Goal: Find specific page/section: Find specific page/section

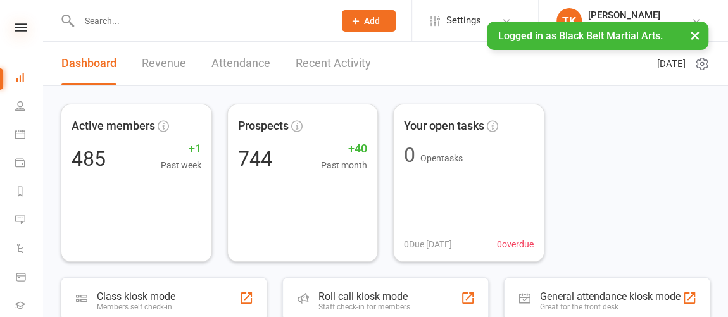
click at [18, 30] on icon at bounding box center [21, 27] width 12 height 8
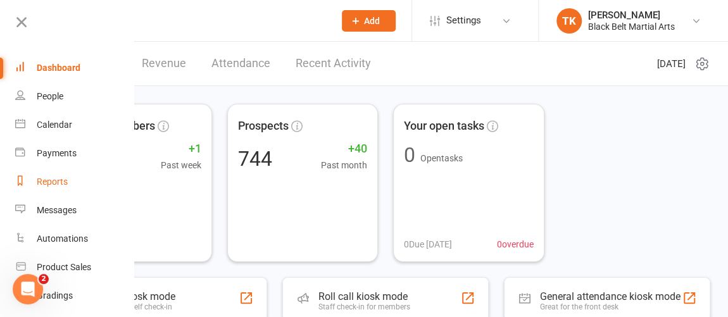
click at [65, 179] on div "Reports" at bounding box center [52, 182] width 31 height 10
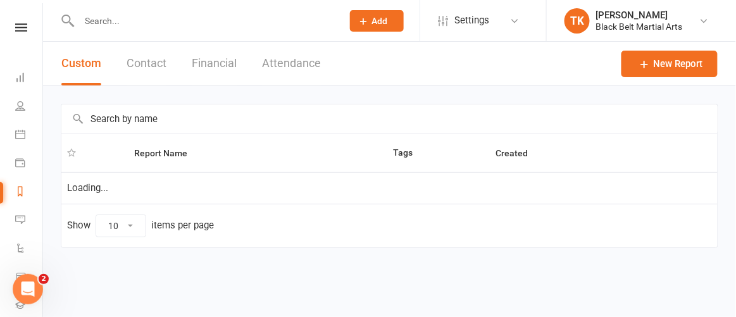
select select "100"
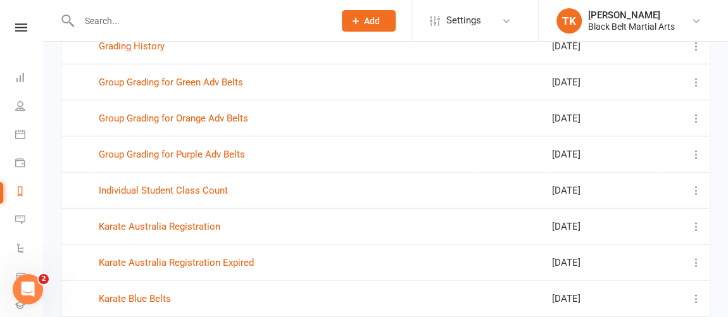
scroll to position [1380, 0]
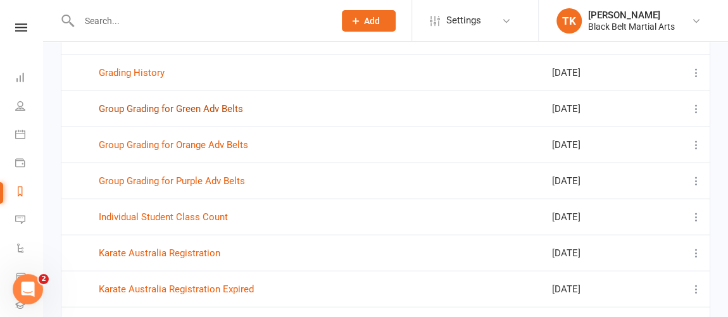
click at [205, 103] on link "Group Grading for Green Adv Belts" at bounding box center [171, 108] width 144 height 11
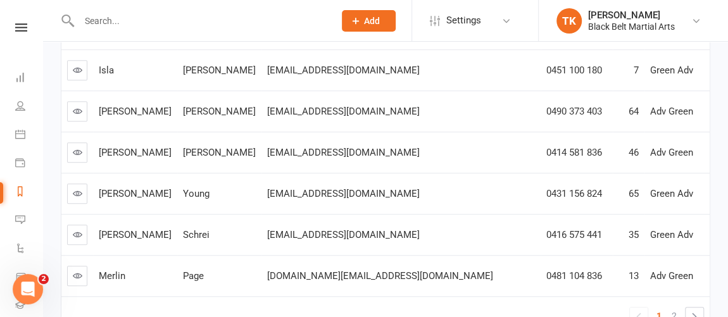
scroll to position [442, 0]
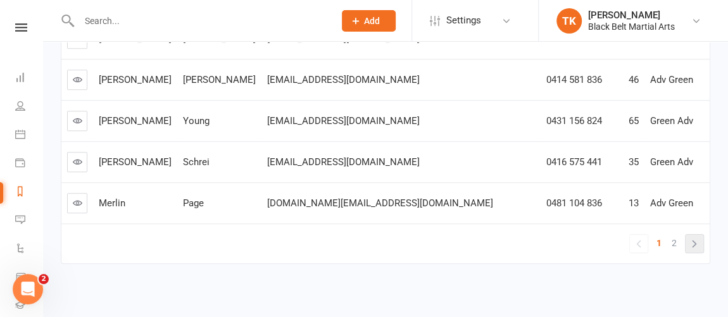
click at [699, 235] on link "»" at bounding box center [694, 244] width 18 height 18
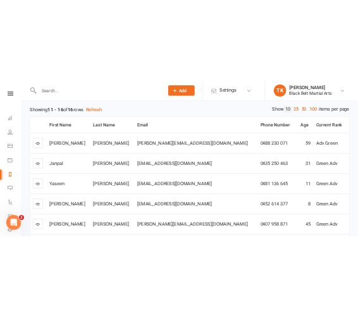
scroll to position [48, 0]
